Goal: Use online tool/utility: Utilize a website feature to perform a specific function

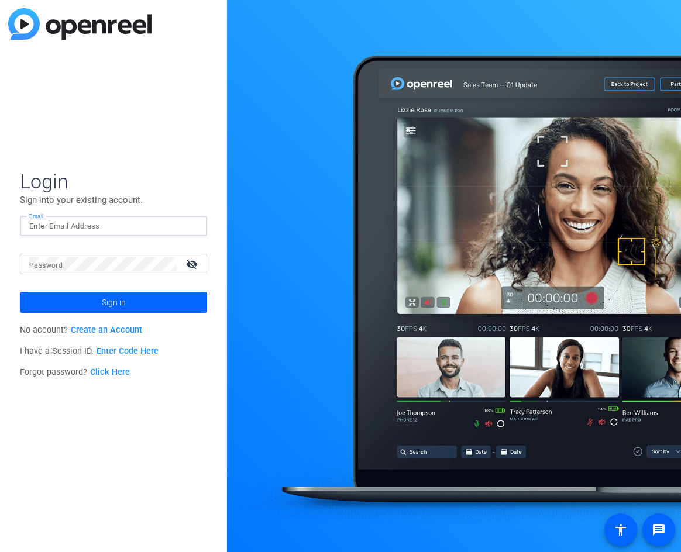
click at [76, 229] on input "Email" at bounding box center [113, 226] width 168 height 14
paste input "[EMAIL_ADDRESS][DOMAIN_NAME]"
type input "[EMAIL_ADDRESS][DOMAIN_NAME]"
click at [100, 304] on span at bounding box center [113, 302] width 187 height 28
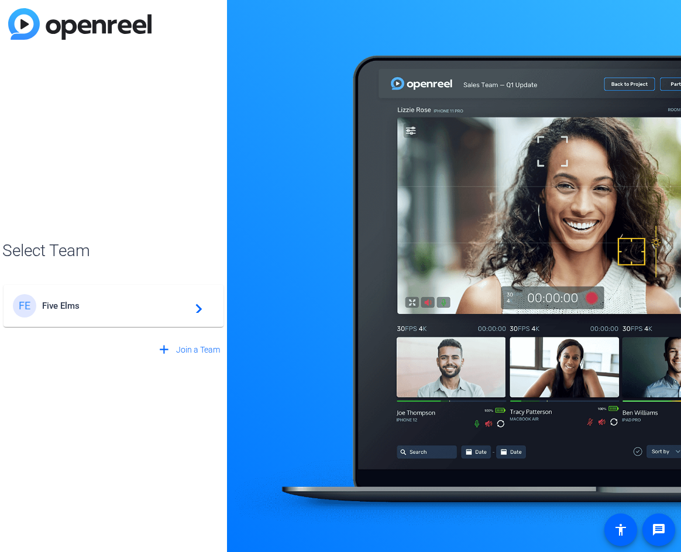
click at [102, 301] on span "Five Elms" at bounding box center [115, 306] width 146 height 11
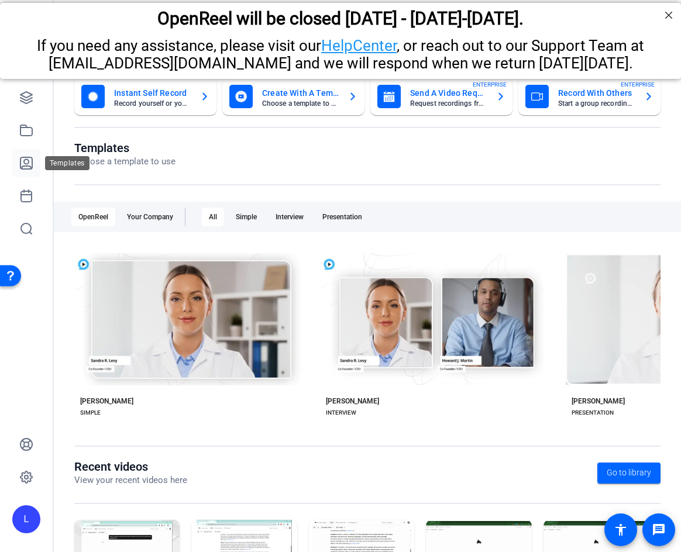
click at [35, 166] on link at bounding box center [26, 163] width 28 height 28
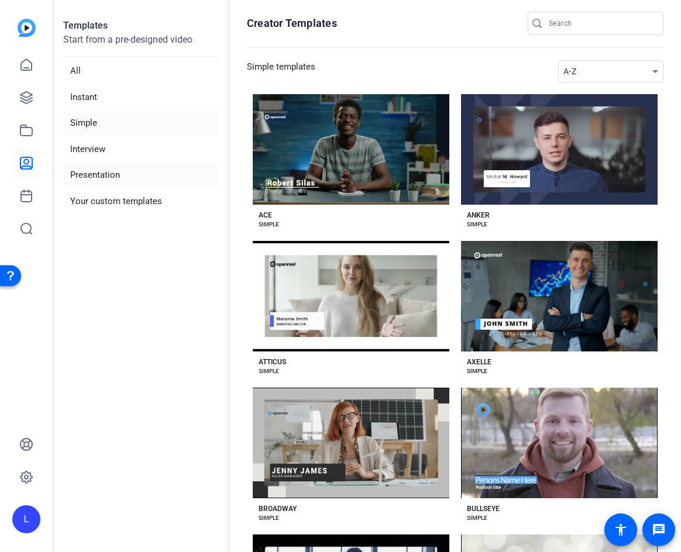
click at [92, 175] on li "Presentation" at bounding box center [141, 175] width 156 height 24
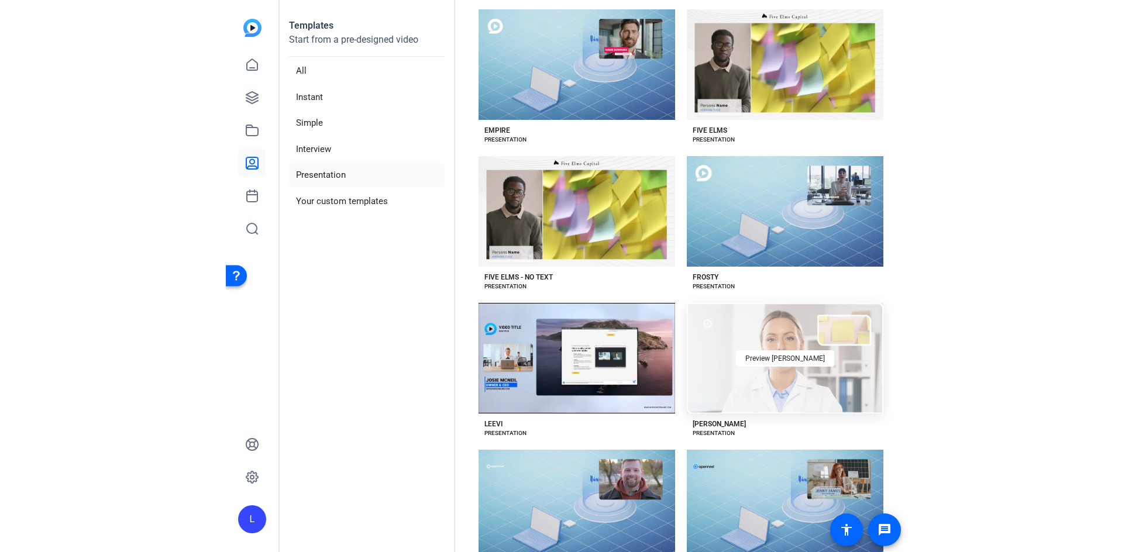
scroll to position [877, 0]
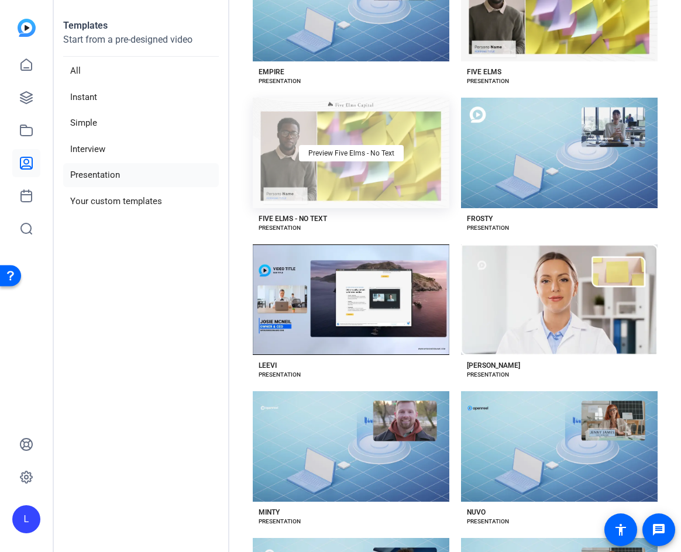
click at [280, 157] on div "Preview Five Elms - No Text" at bounding box center [351, 153] width 196 height 111
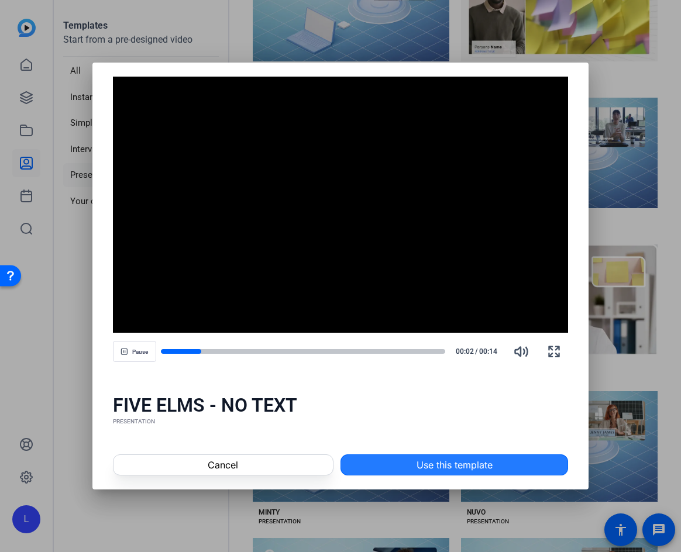
click at [446, 465] on span "Use this template" at bounding box center [454, 465] width 76 height 14
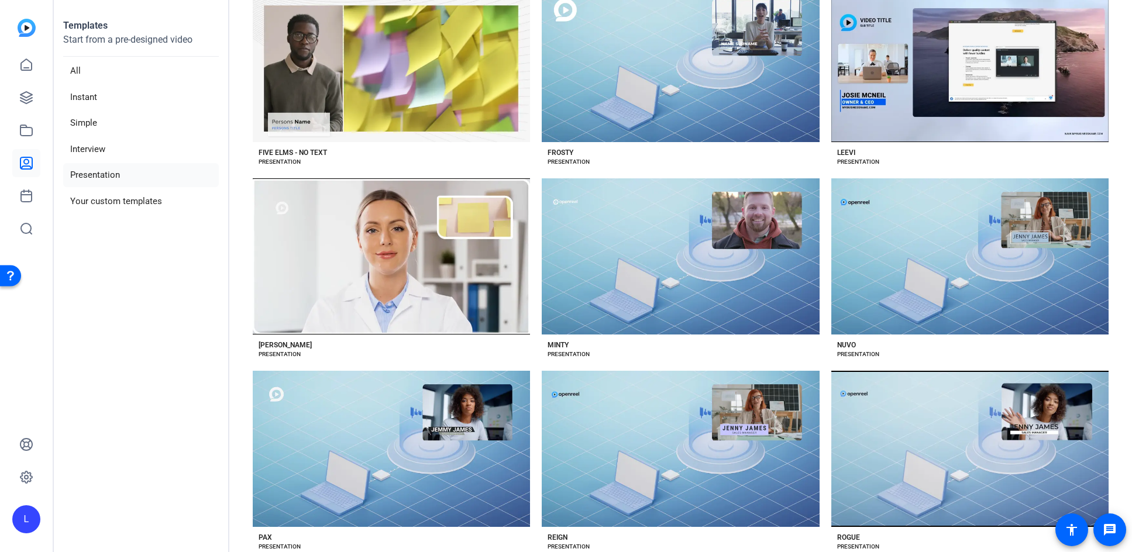
scroll to position [725, 0]
